Goal: Navigation & Orientation: Go to known website

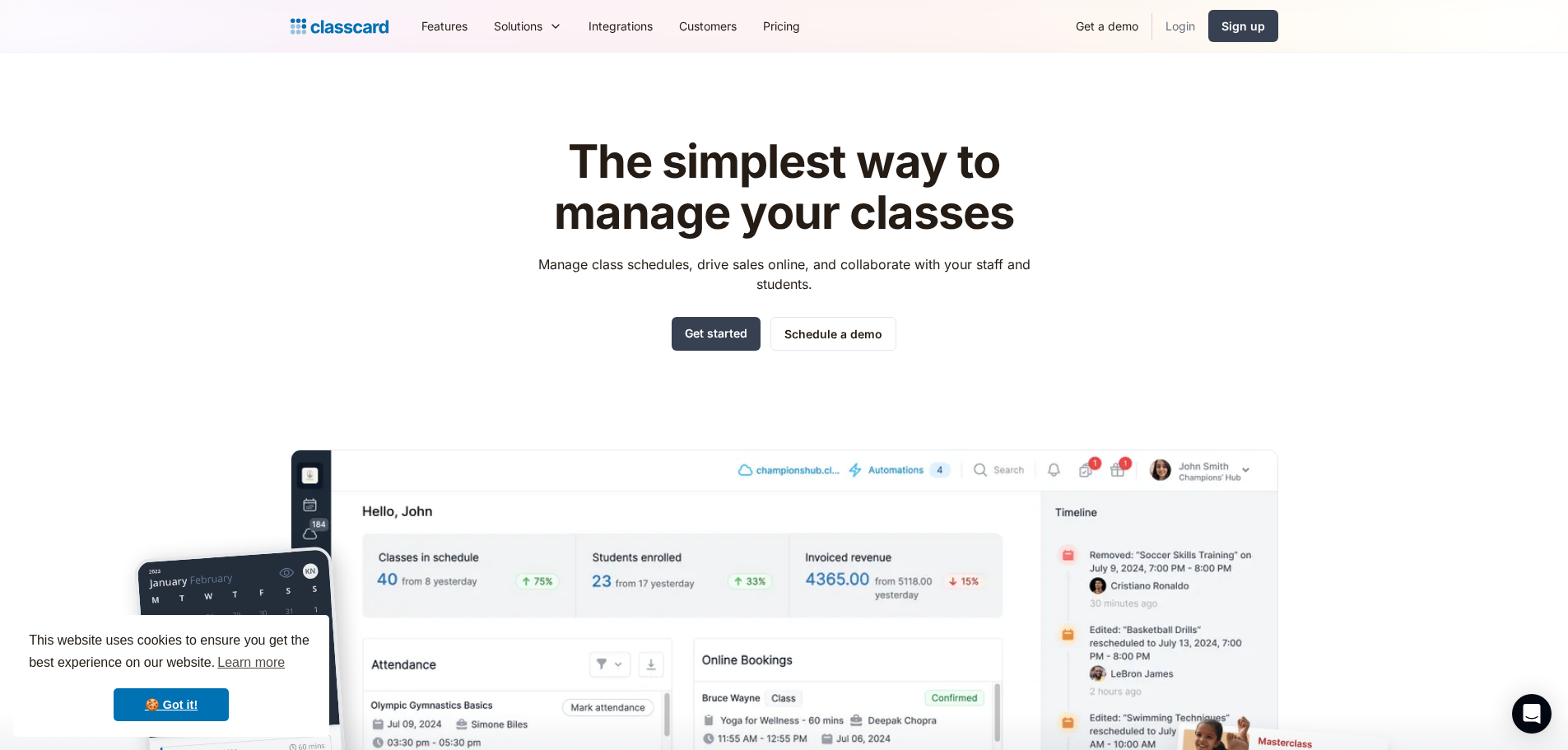
click at [1169, 27] on link "Login" at bounding box center [1180, 26] width 56 height 37
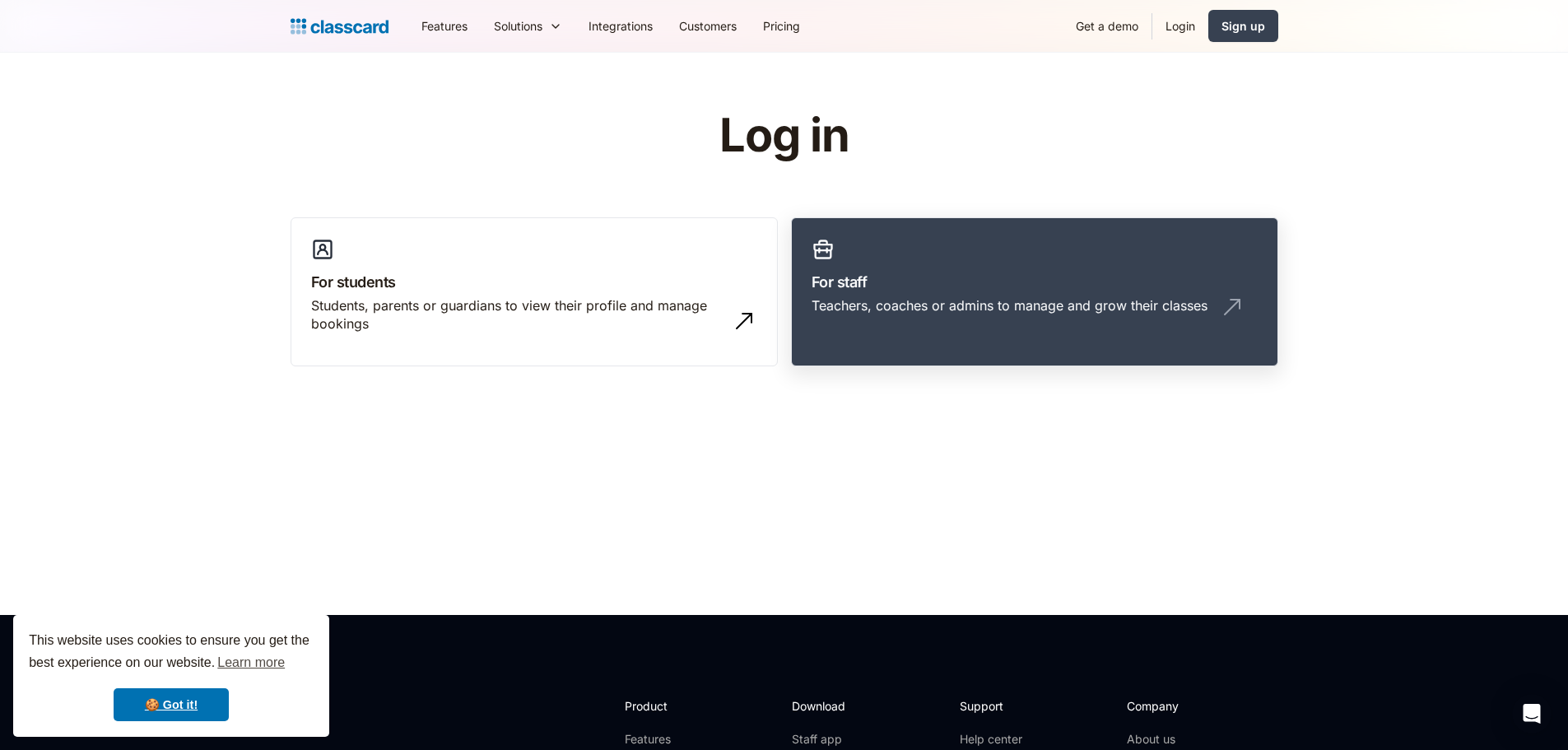
click at [921, 277] on h3 "For staff" at bounding box center [1035, 281] width 446 height 22
